Goal: Find specific page/section: Find specific page/section

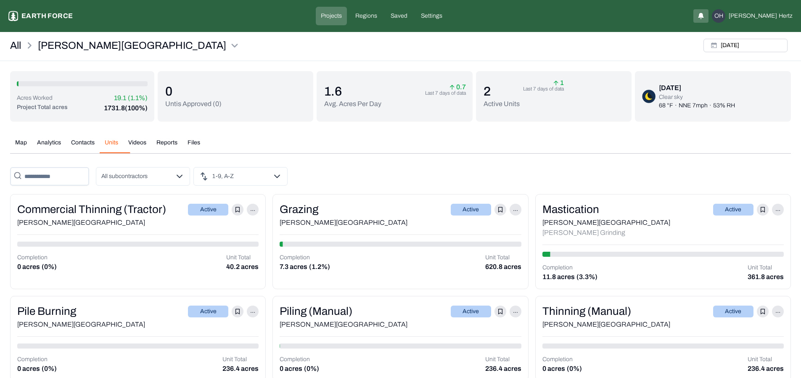
scroll to position [13, 0]
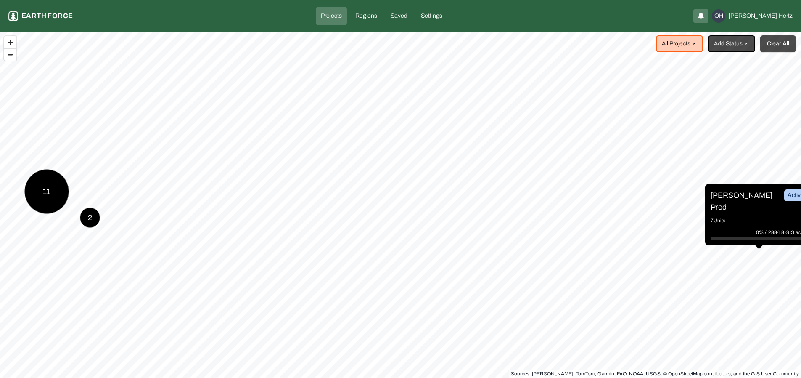
drag, startPoint x: 785, startPoint y: 49, endPoint x: 776, endPoint y: 51, distance: 9.1
click at [785, 49] on button "Clear All" at bounding box center [778, 43] width 36 height 17
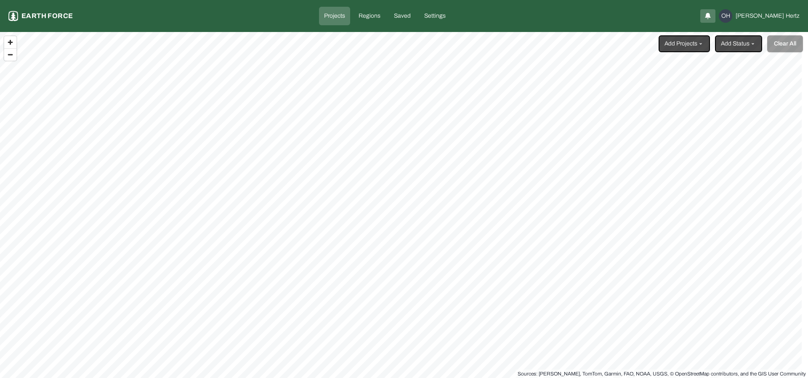
click at [669, 46] on html "Projects Earth force Projects Regions Saved Settings OH Omer Hertz Add Projects…" at bounding box center [404, 189] width 808 height 378
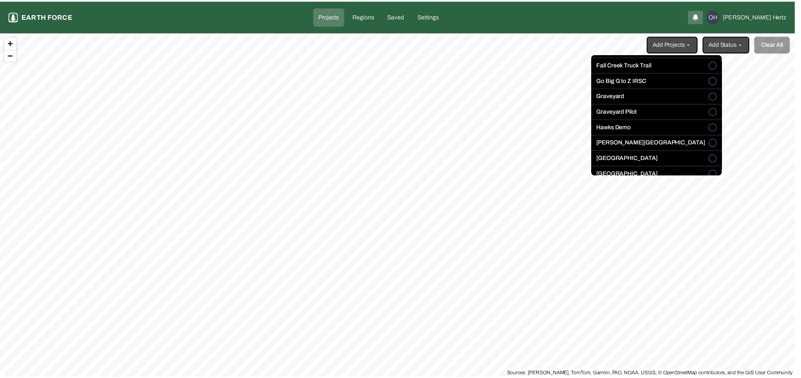
scroll to position [131, 0]
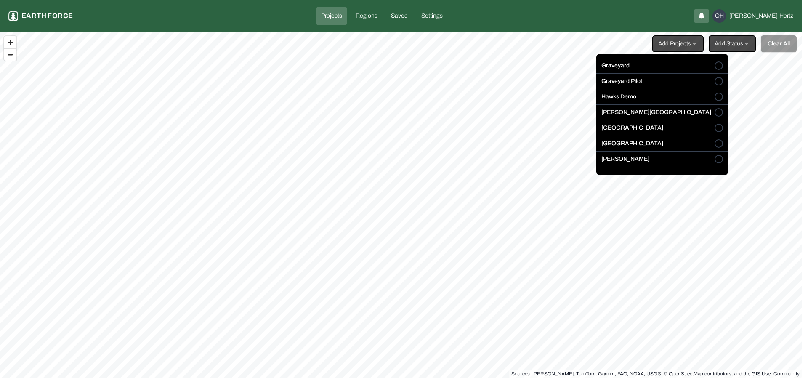
click at [714, 110] on button "[PERSON_NAME][GEOGRAPHIC_DATA]" at bounding box center [718, 112] width 8 height 8
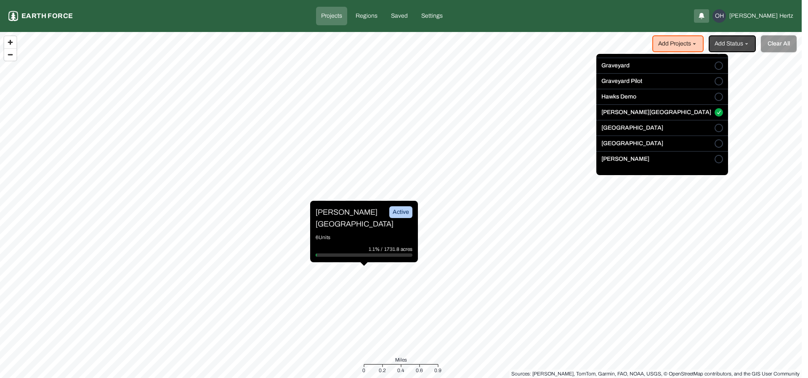
click at [333, 213] on html "Projects Earth force Projects Regions Saved Settings OH Omer Hertz Add Projects…" at bounding box center [404, 189] width 808 height 378
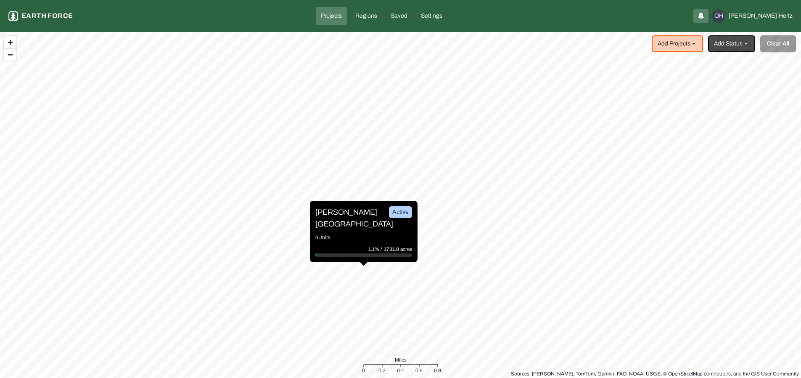
click at [333, 216] on p "[PERSON_NAME][GEOGRAPHIC_DATA]" at bounding box center [346, 218] width 63 height 24
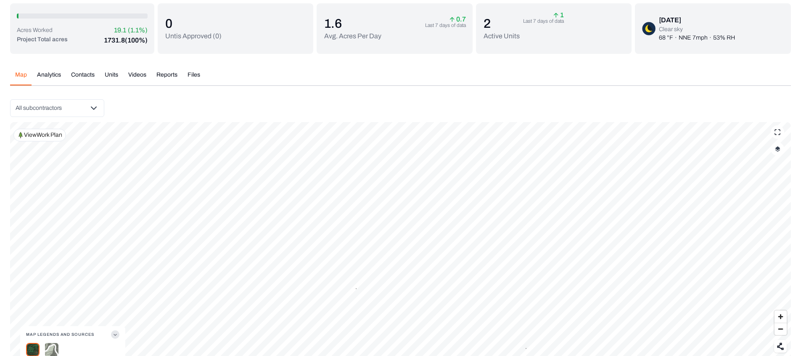
scroll to position [75, 0]
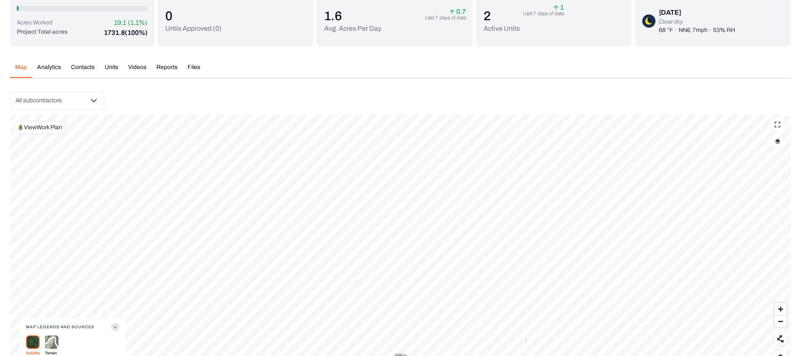
scroll to position [35, 0]
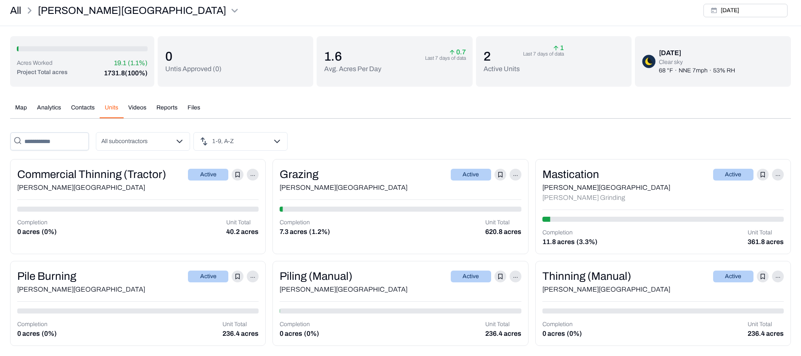
click at [112, 68] on div "Acres Worked 19.1 (1.1%) Project Total acres 1731.8 (100%) 0 Untis Approved ( 0…" at bounding box center [400, 191] width 781 height 310
click at [23, 108] on button "Map" at bounding box center [21, 110] width 22 height 15
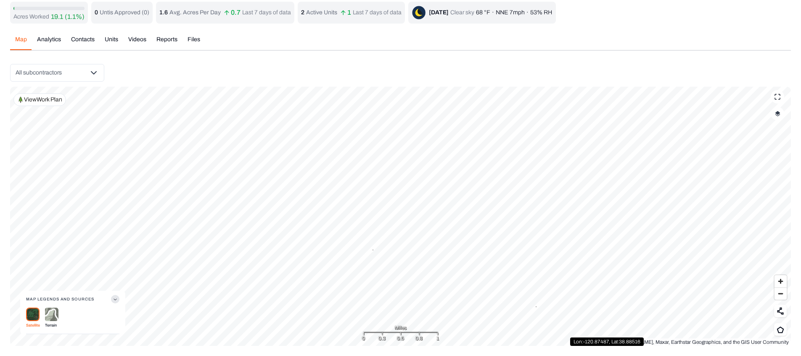
scroll to position [24, 0]
click at [783, 117] on button "button" at bounding box center [777, 113] width 13 height 13
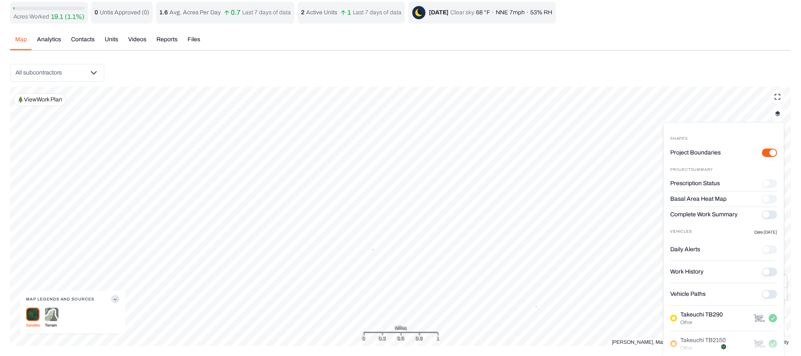
click at [766, 216] on button "Complete Work Summary" at bounding box center [769, 214] width 15 height 8
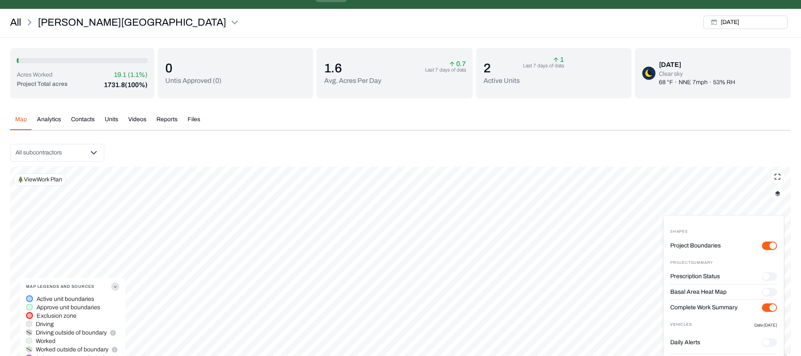
scroll to position [9, 0]
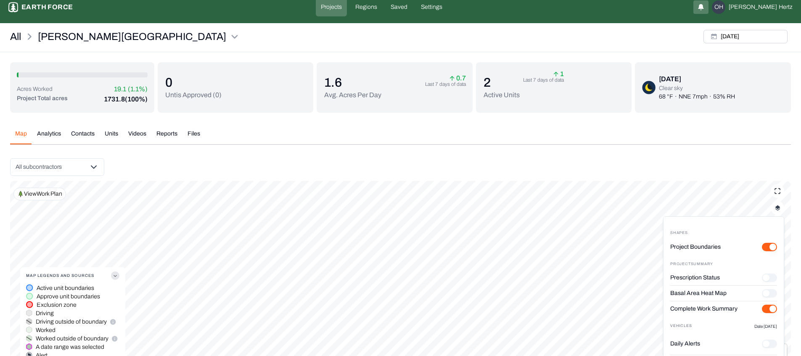
click at [111, 132] on button "Units" at bounding box center [112, 137] width 24 height 15
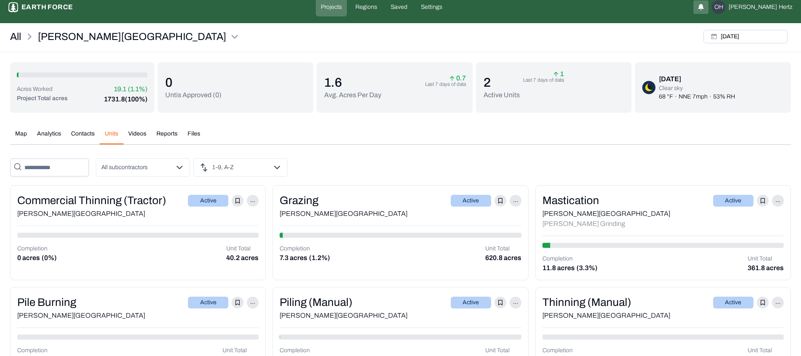
click at [555, 191] on div "Mastication Active ... Lewis Ranch Kingsley Grinding Completion 11.8 acres (3.3…" at bounding box center [663, 232] width 256 height 95
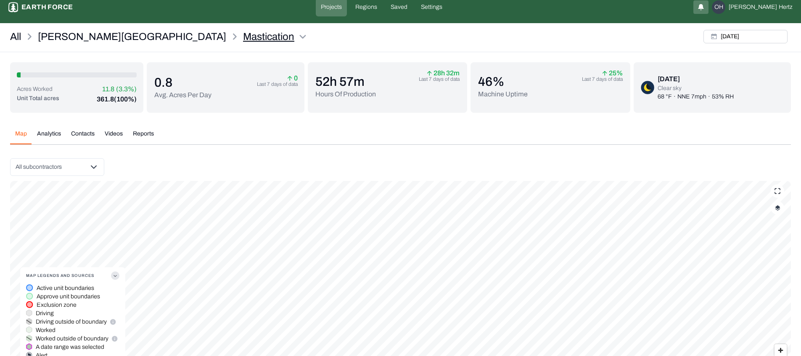
click at [176, 37] on html "Mastication Earth force Projects Regions Saved Settings OH Omer Hertz All Lewis…" at bounding box center [400, 208] width 801 height 434
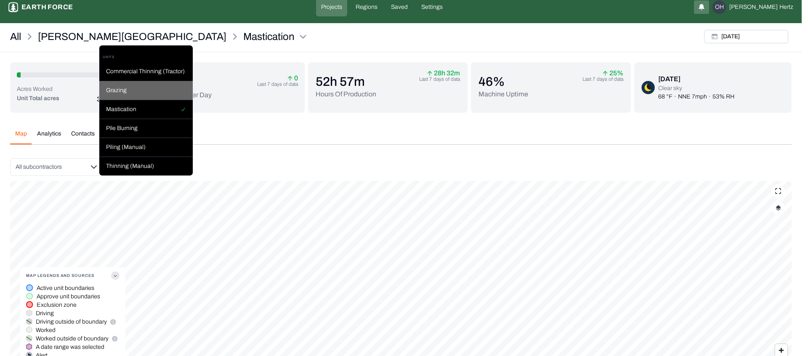
click at [118, 87] on div "Grazing" at bounding box center [145, 90] width 93 height 19
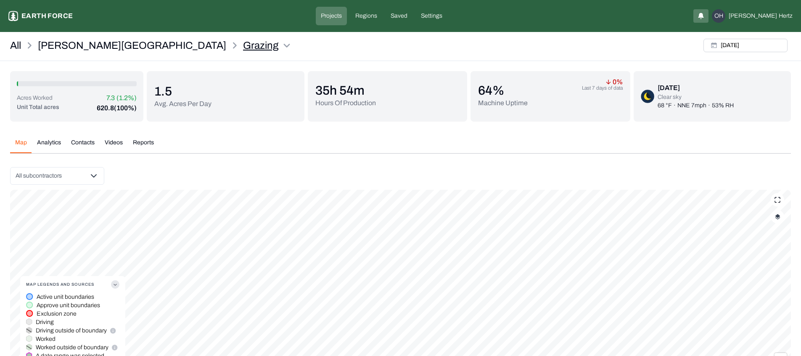
click at [157, 47] on html "Grazing Earth force Projects Regions Saved Settings OH Omer Hertz All Lewis Ran…" at bounding box center [400, 217] width 801 height 434
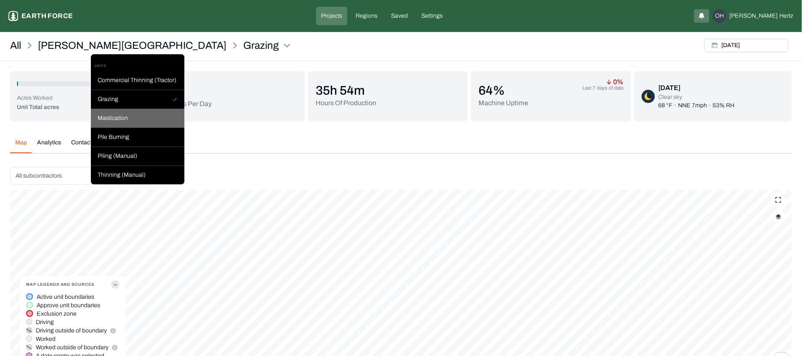
click at [133, 114] on div "Mastication" at bounding box center [137, 118] width 93 height 19
